Goal: Task Accomplishment & Management: Manage account settings

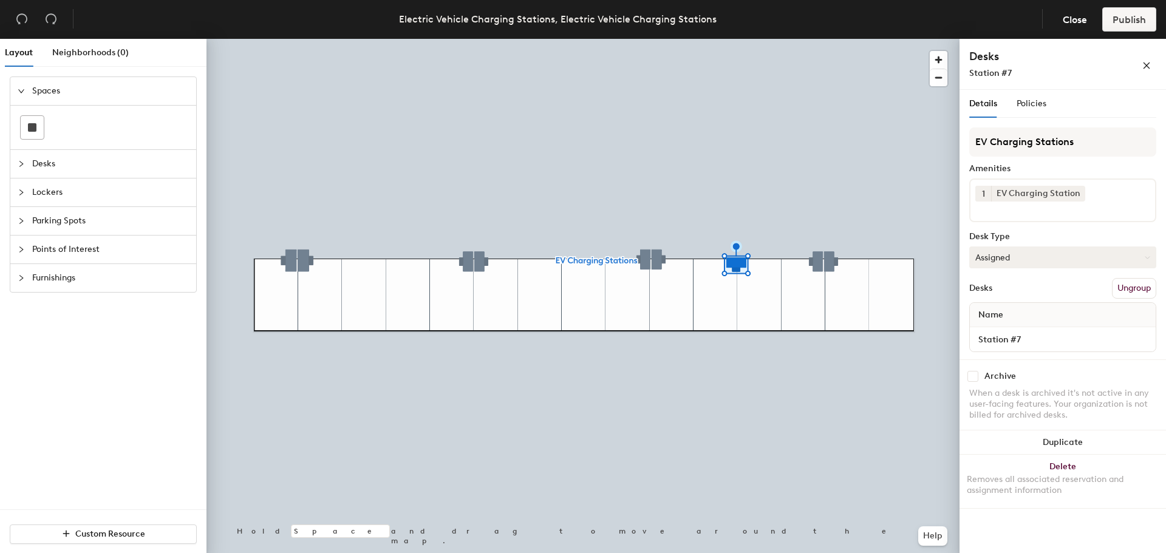
click at [1037, 260] on button "Assigned" at bounding box center [1062, 258] width 187 height 22
click at [1016, 333] on div "Hoteled" at bounding box center [1030, 332] width 121 height 18
click at [734, 39] on div at bounding box center [582, 39] width 753 height 0
click at [1020, 108] on span "Policies" at bounding box center [1032, 103] width 30 height 10
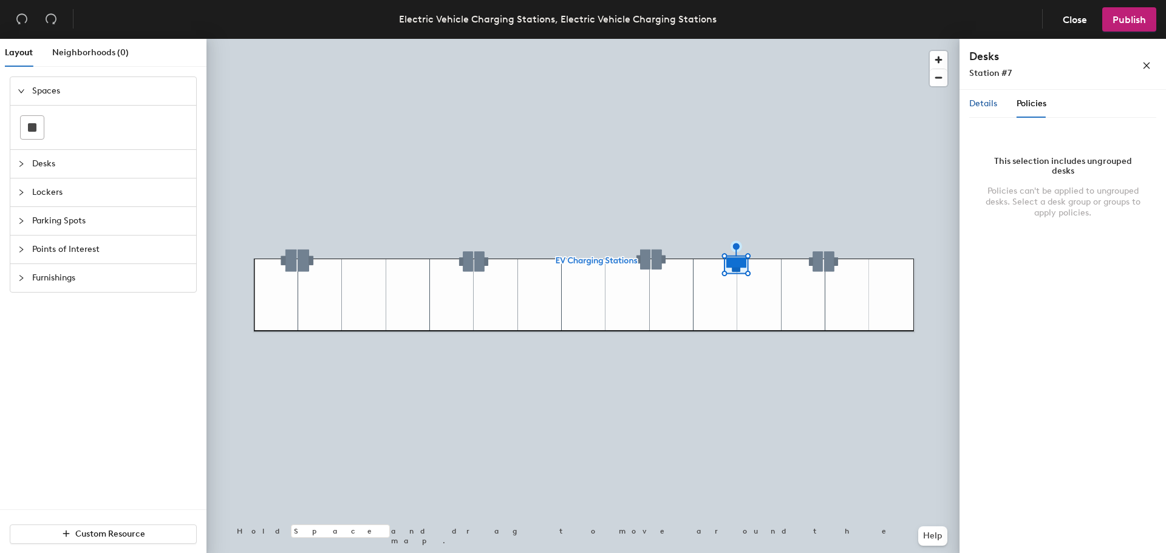
click at [994, 108] on span "Details" at bounding box center [983, 103] width 28 height 10
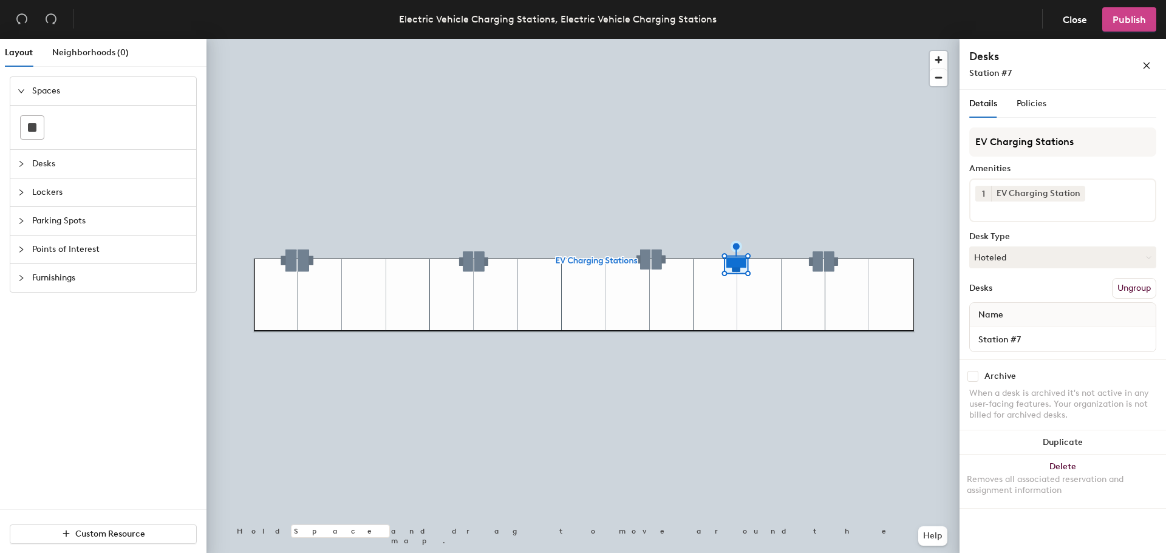
click at [1122, 30] on button "Publish" at bounding box center [1129, 19] width 54 height 24
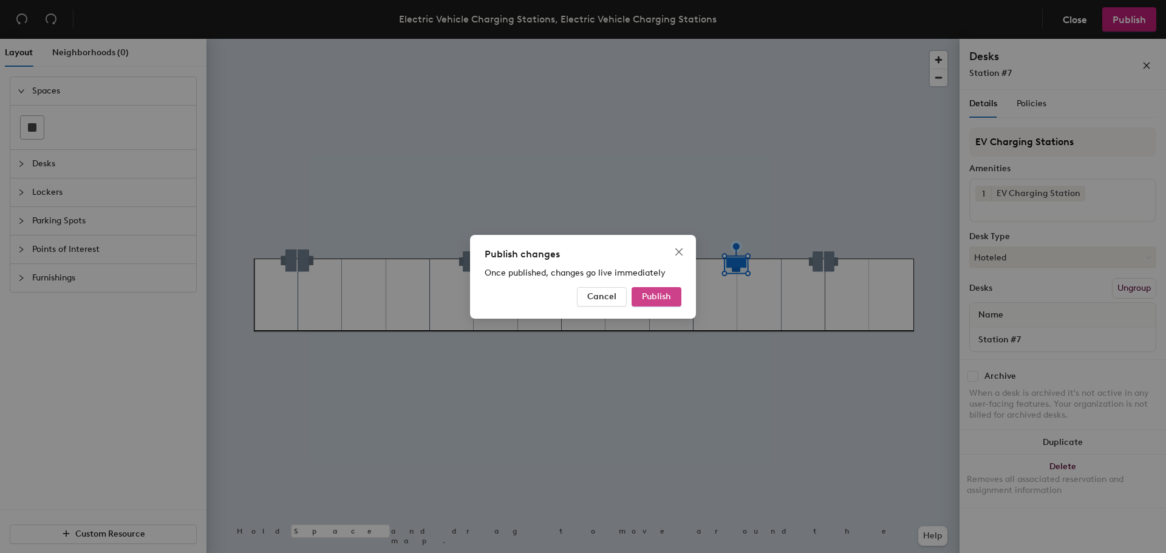
click at [663, 296] on span "Publish" at bounding box center [656, 297] width 29 height 10
